Goal: Transaction & Acquisition: Purchase product/service

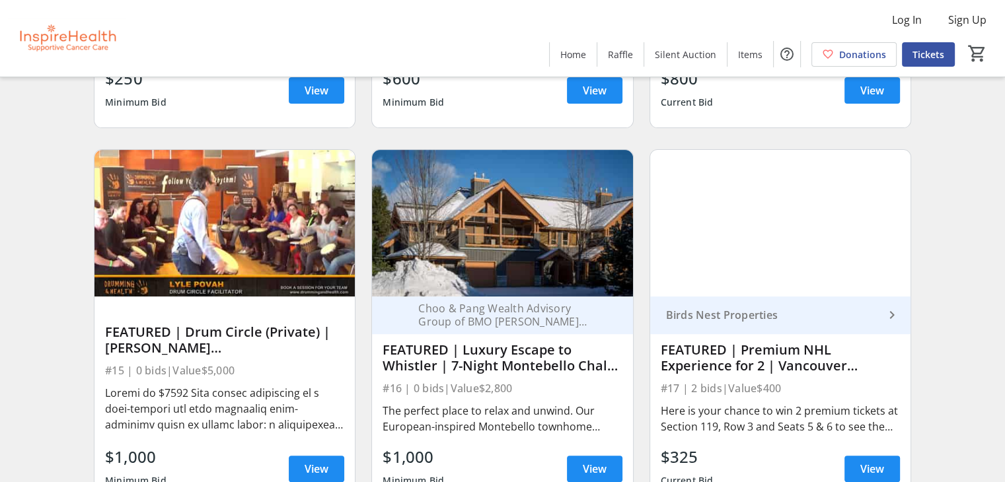
scroll to position [449, 0]
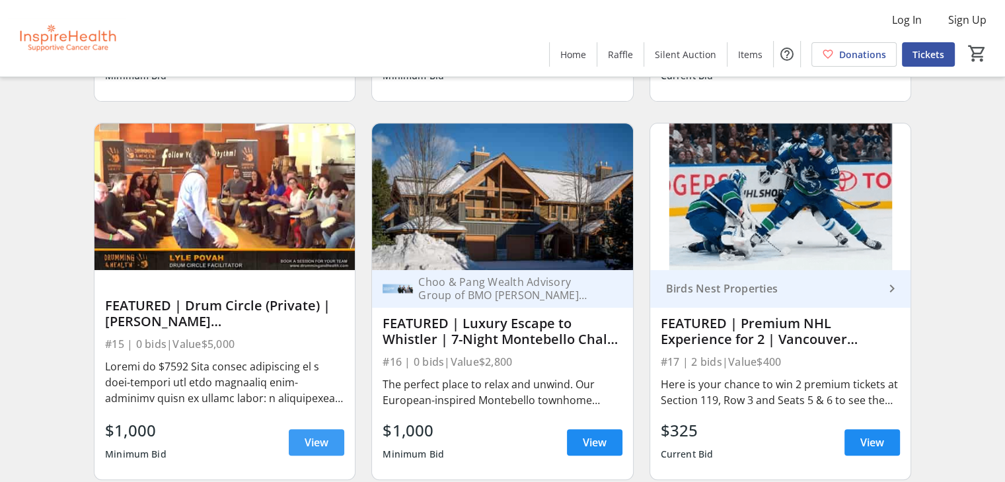
click at [310, 445] on span "View" at bounding box center [317, 443] width 24 height 16
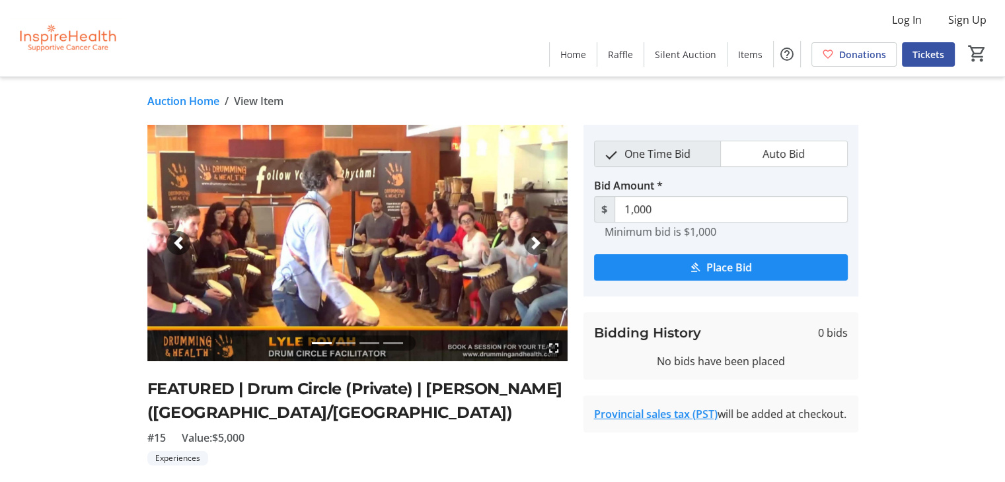
click at [535, 237] on span "button" at bounding box center [535, 243] width 13 height 13
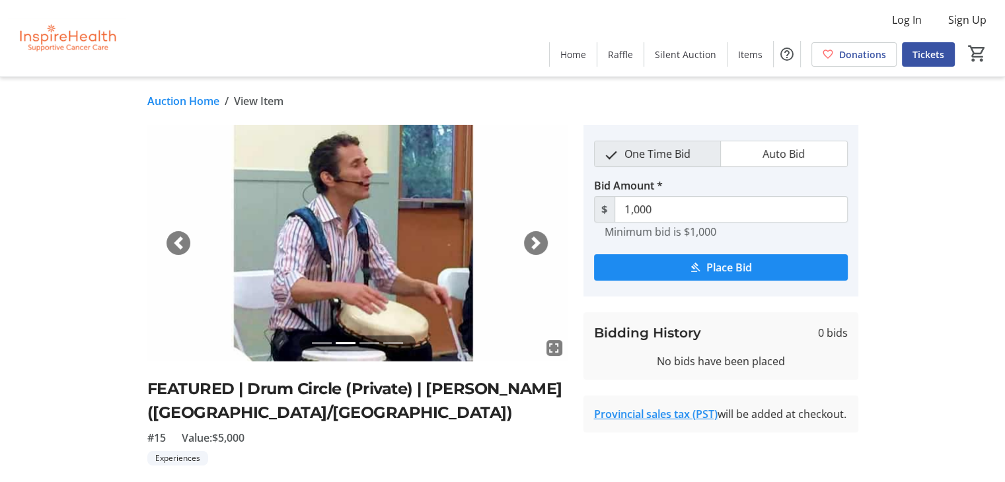
click at [535, 237] on span "button" at bounding box center [535, 243] width 13 height 13
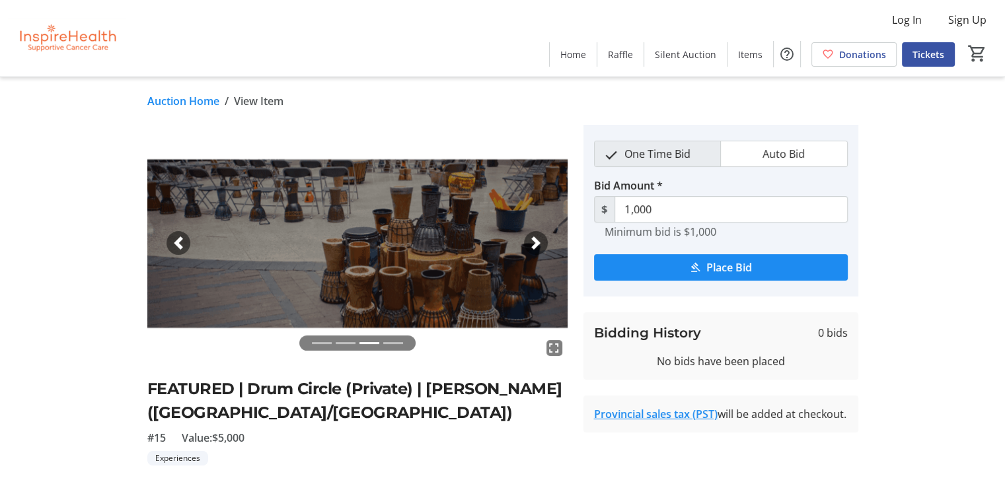
click at [535, 237] on span "button" at bounding box center [535, 243] width 13 height 13
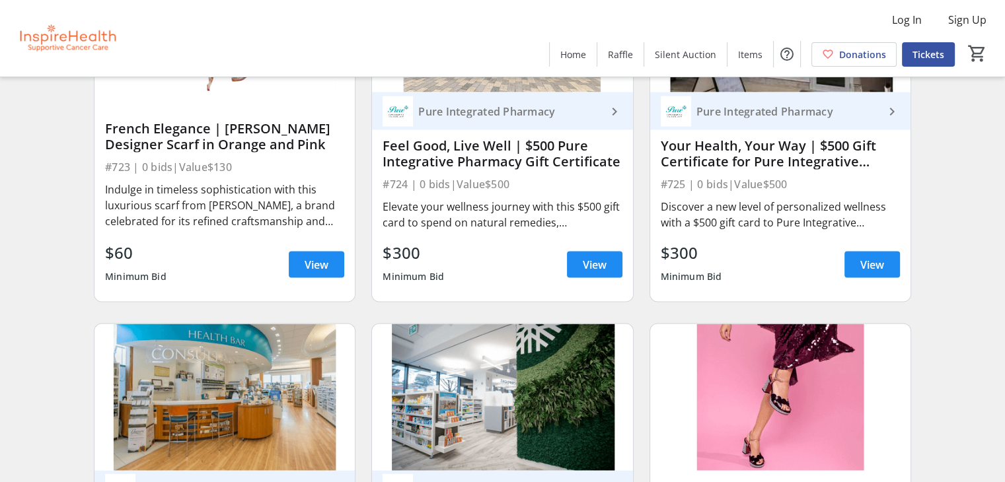
scroll to position [12743, 0]
